Goal: Navigation & Orientation: Find specific page/section

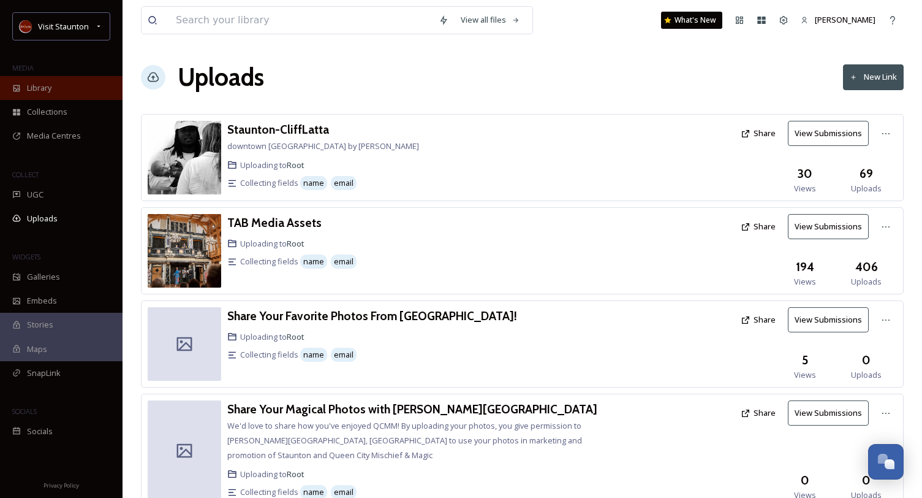
click at [84, 93] on div "Library" at bounding box center [61, 88] width 123 height 24
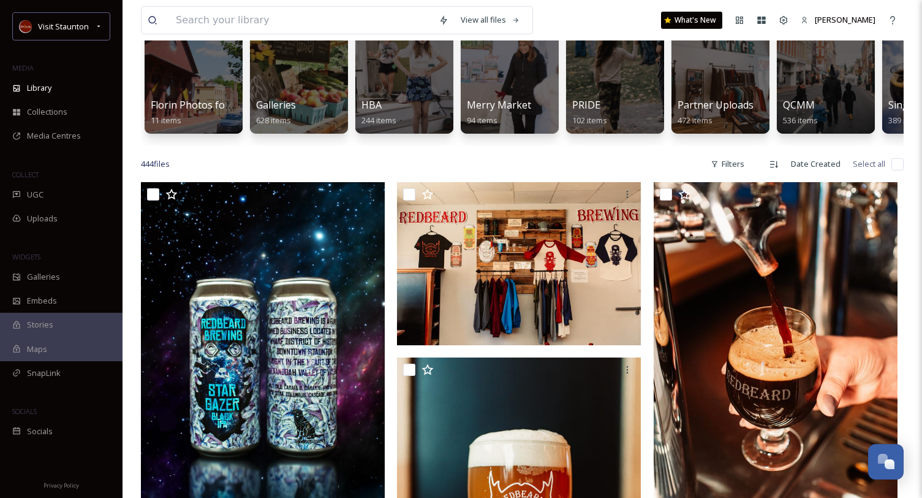
scroll to position [123, 0]
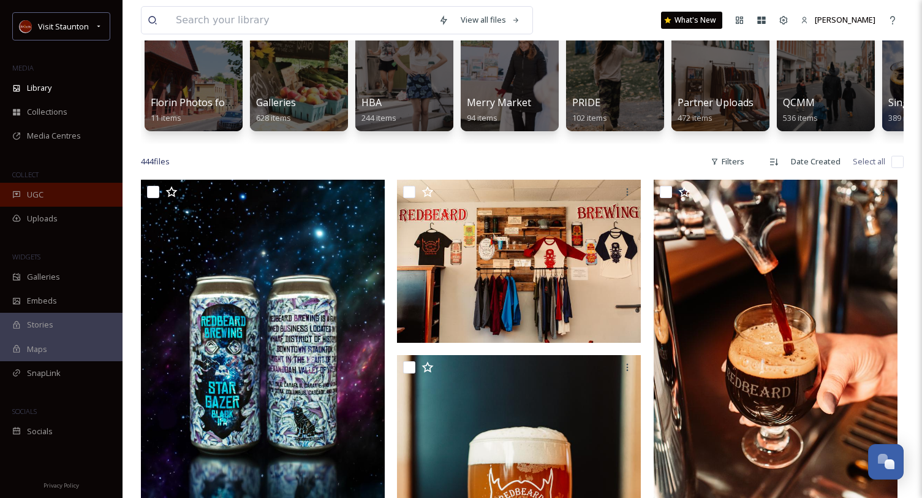
click at [36, 194] on span "UGC" at bounding box center [35, 195] width 17 height 12
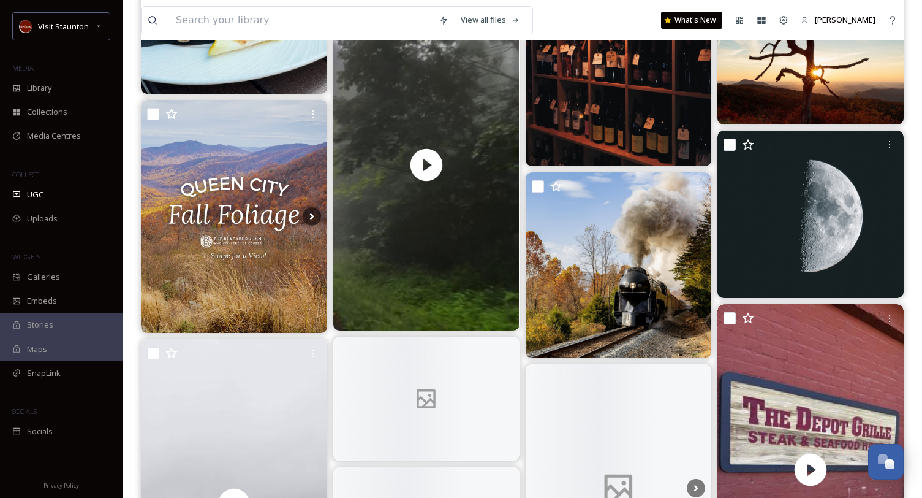
scroll to position [1900, 0]
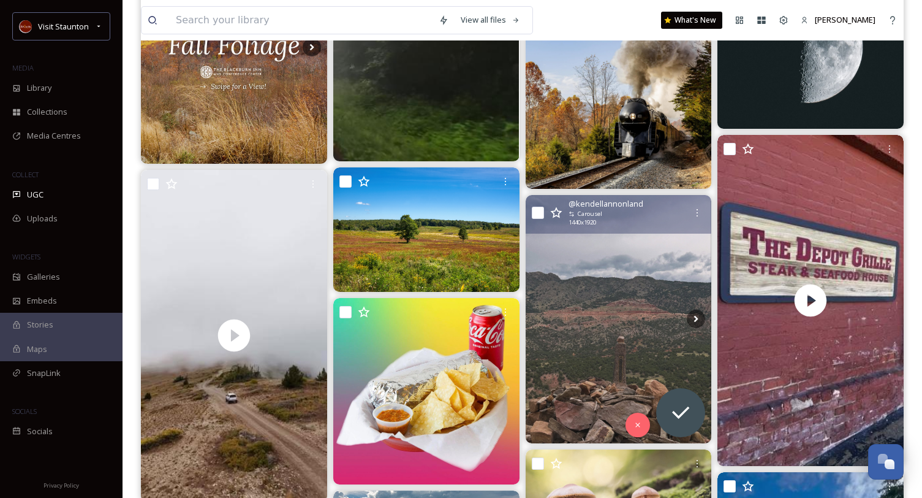
click at [596, 321] on img at bounding box center [619, 319] width 186 height 248
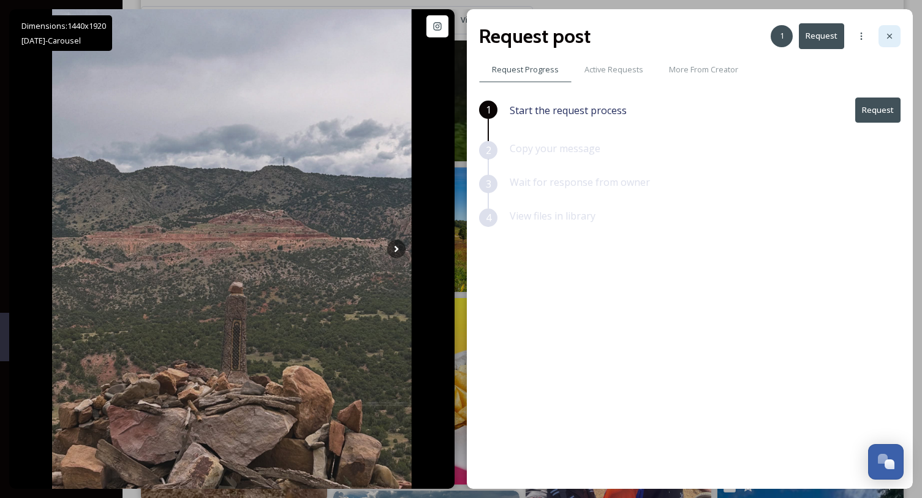
click at [889, 28] on div at bounding box center [890, 36] width 22 height 22
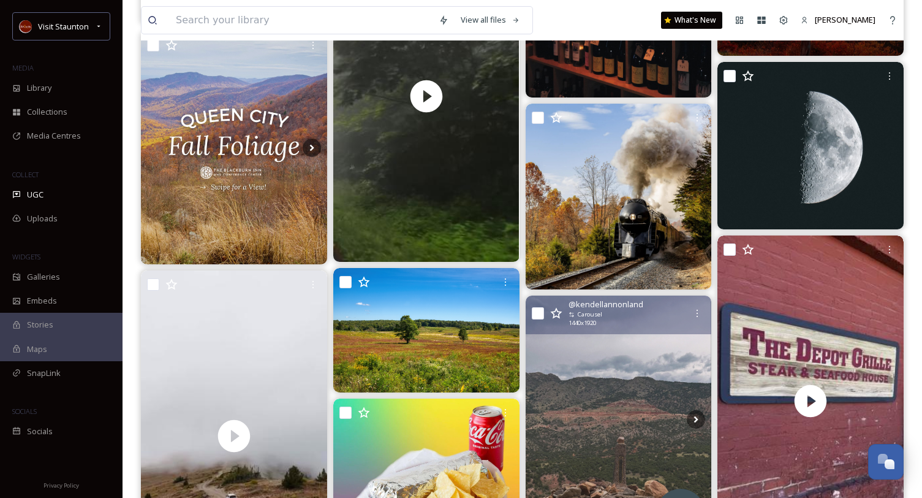
scroll to position [1839, 0]
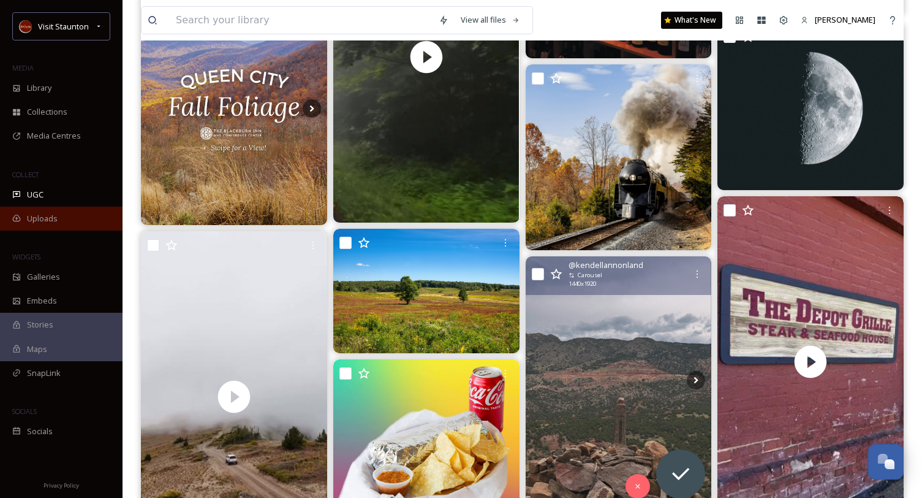
click at [51, 227] on div "Uploads" at bounding box center [61, 219] width 123 height 24
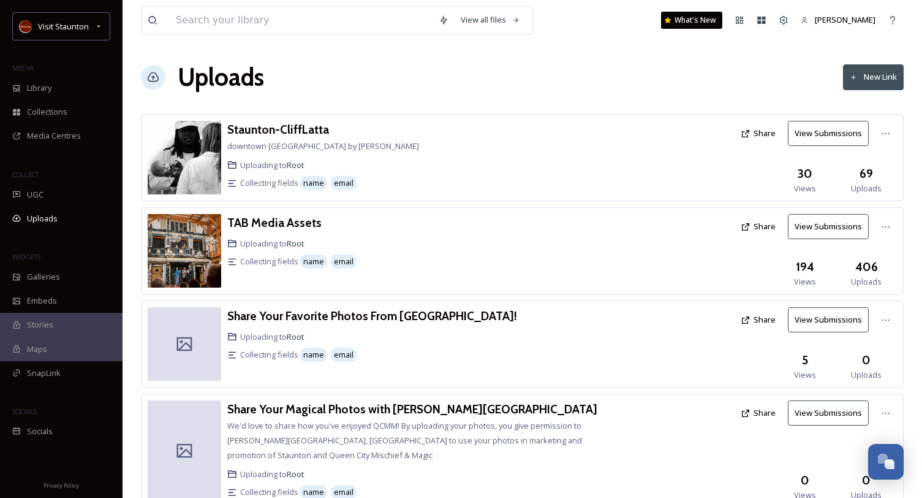
click at [41, 351] on span "Maps" at bounding box center [37, 349] width 20 height 12
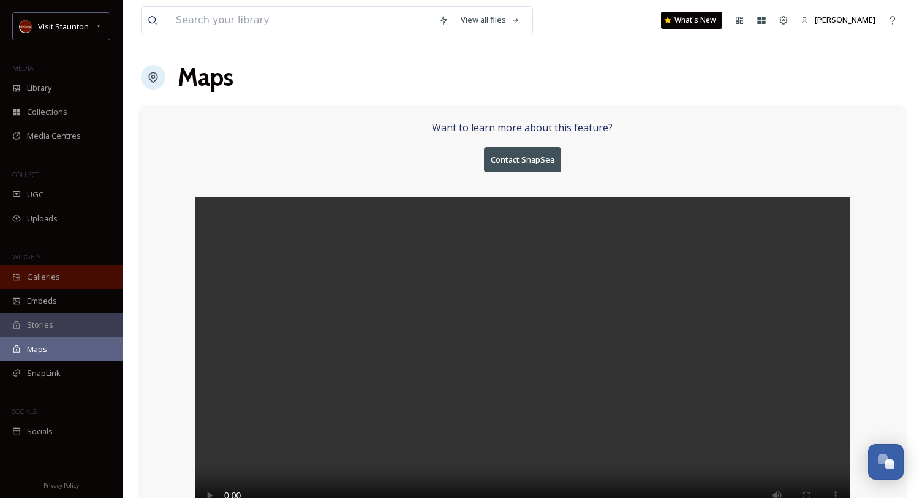
click at [56, 276] on span "Galleries" at bounding box center [43, 277] width 33 height 12
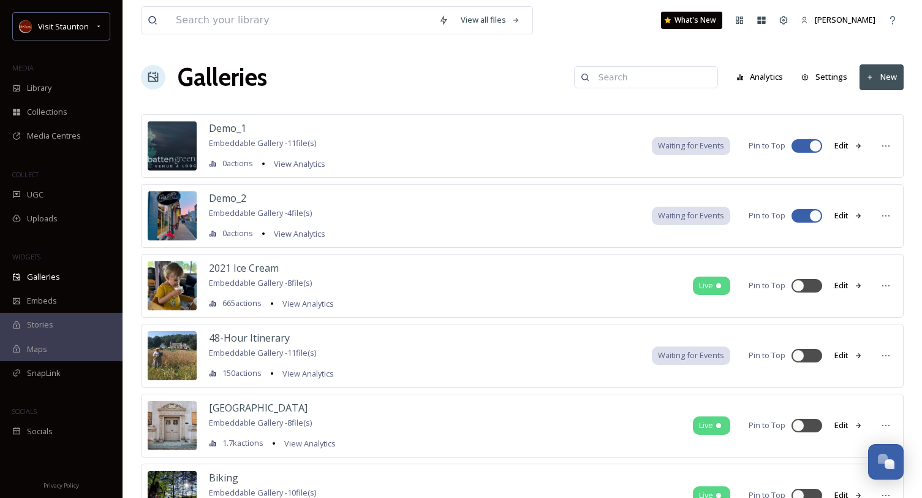
click at [49, 329] on span "Stories" at bounding box center [40, 325] width 26 height 12
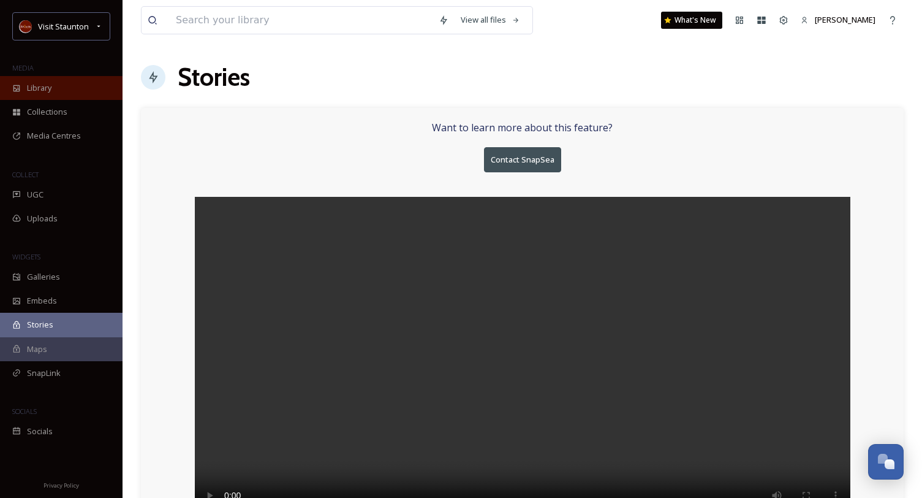
click at [66, 87] on div "Library" at bounding box center [61, 88] width 123 height 24
